Goal: Communication & Community: Ask a question

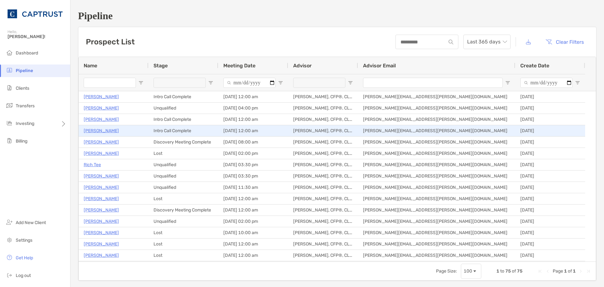
click at [100, 129] on p "[PERSON_NAME]" at bounding box center [101, 131] width 35 height 8
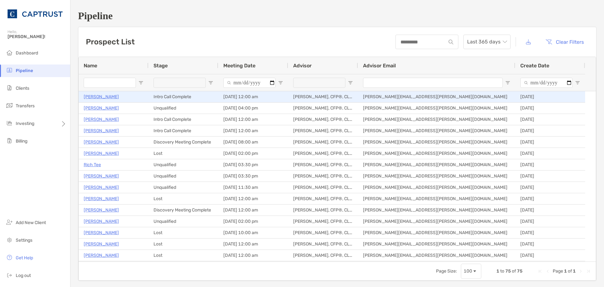
click at [111, 96] on p "[PERSON_NAME]" at bounding box center [101, 97] width 35 height 8
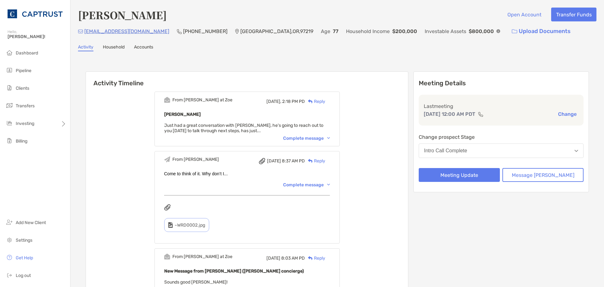
click at [282, 127] on span "Just had a great conversation with Michael, he's going to reach out to you tomo…" at bounding box center [243, 128] width 159 height 11
click at [294, 139] on div "Complete message" at bounding box center [306, 138] width 47 height 5
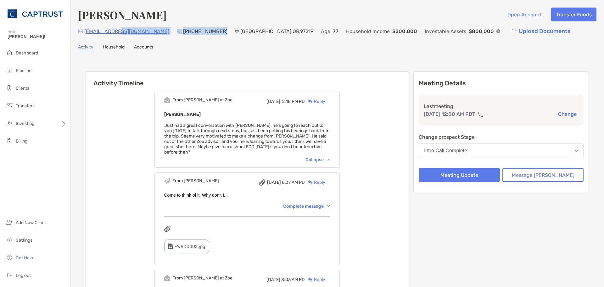
drag, startPoint x: 185, startPoint y: 31, endPoint x: 118, endPoint y: 30, distance: 67.6
click at [119, 29] on div "mtdtiger@gmail.com (805) 705-9388 Portland , OR , 97219 Age 77 Household Income…" at bounding box center [337, 32] width 518 height 14
drag, startPoint x: 183, startPoint y: 32, endPoint x: 144, endPoint y: 28, distance: 38.6
click at [177, 28] on div "(805) 705-9388" at bounding box center [202, 32] width 51 height 14
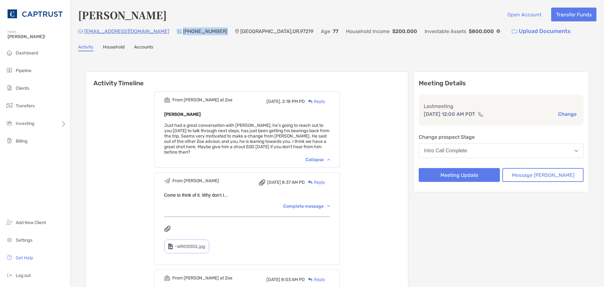
copy div "(805) 705-9388"
click at [18, 70] on span "Pipeline" at bounding box center [24, 70] width 16 height 5
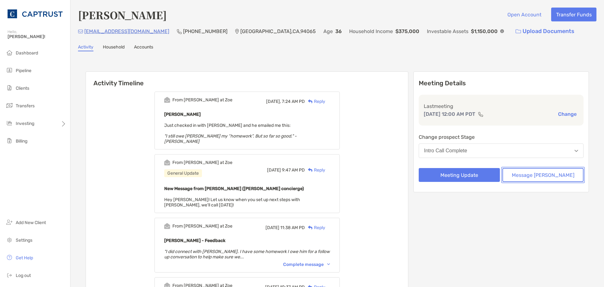
click at [532, 175] on button "Message [PERSON_NAME]" at bounding box center [542, 175] width 81 height 14
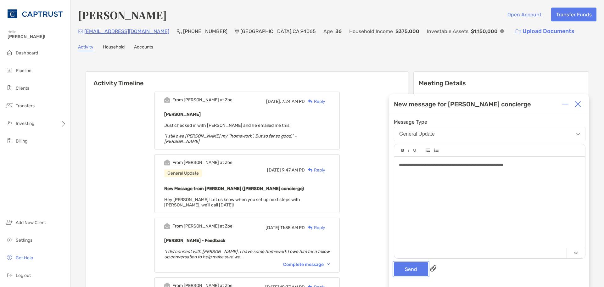
click at [415, 265] on button "Send" at bounding box center [411, 269] width 34 height 14
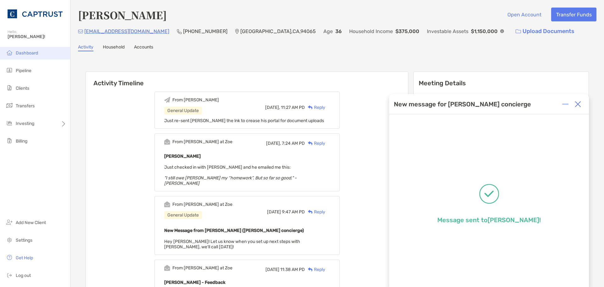
click at [20, 54] on span "Dashboard" at bounding box center [27, 52] width 22 height 5
